Goal: Task Accomplishment & Management: Use online tool/utility

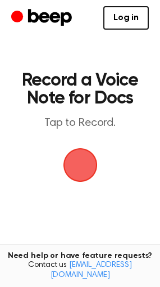
click at [74, 160] on span "button" at bounding box center [80, 165] width 36 height 36
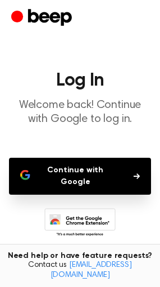
click at [91, 174] on button "Continue with Google" at bounding box center [80, 176] width 142 height 37
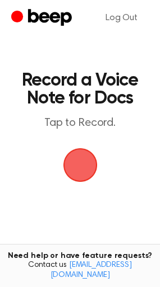
click at [82, 155] on span "button" at bounding box center [80, 165] width 34 height 34
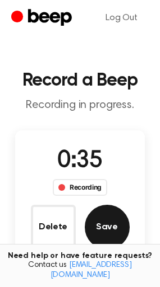
click at [123, 228] on button "Save" at bounding box center [107, 227] width 45 height 45
